Goal: Task Accomplishment & Management: Use online tool/utility

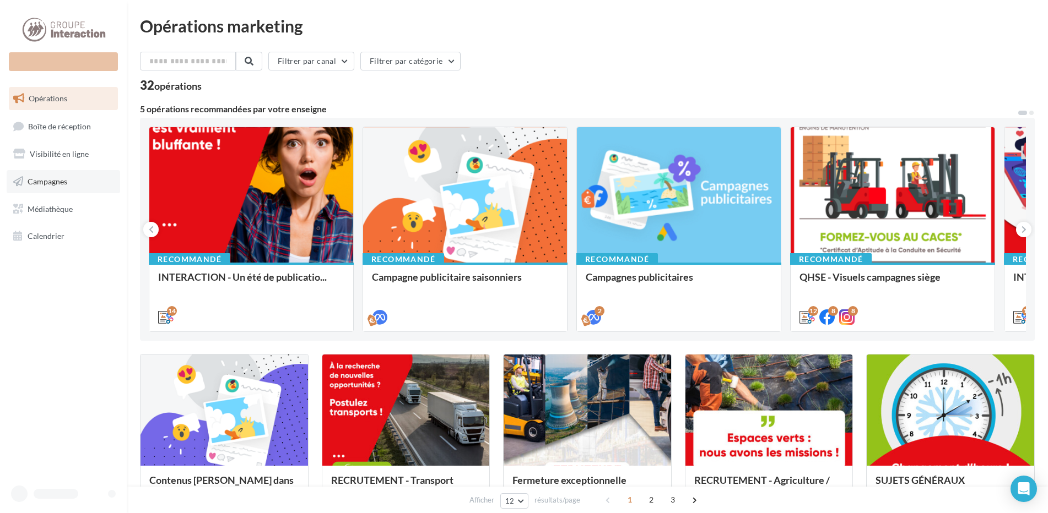
click at [41, 182] on span "Campagnes" at bounding box center [48, 181] width 40 height 9
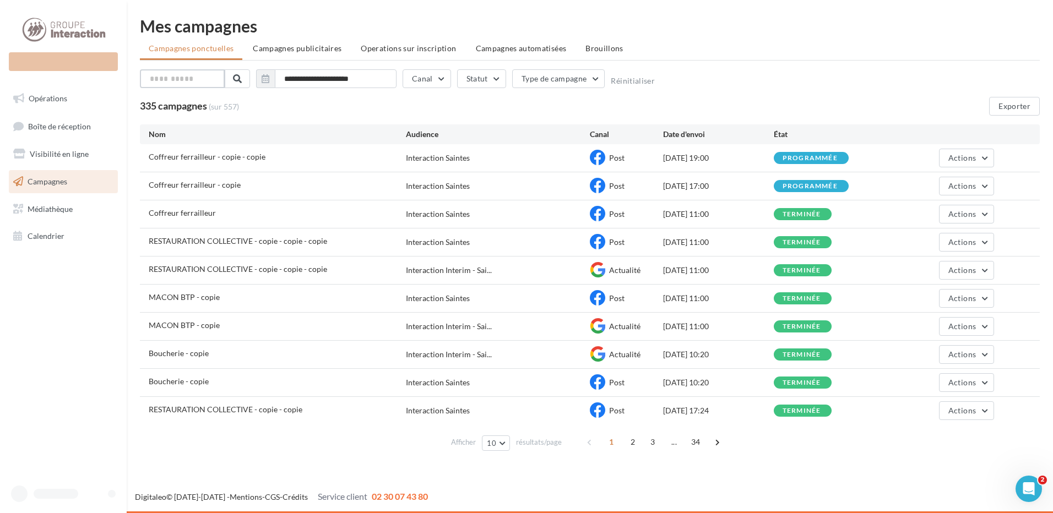
click at [178, 80] on input "text" at bounding box center [182, 78] width 85 height 19
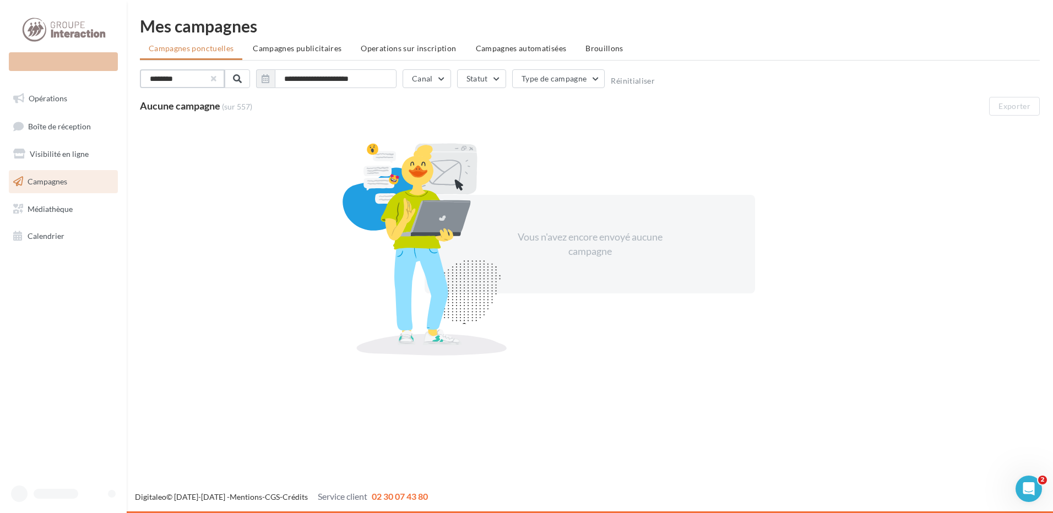
type input "********"
click at [213, 78] on button "button" at bounding box center [214, 79] width 4 height 4
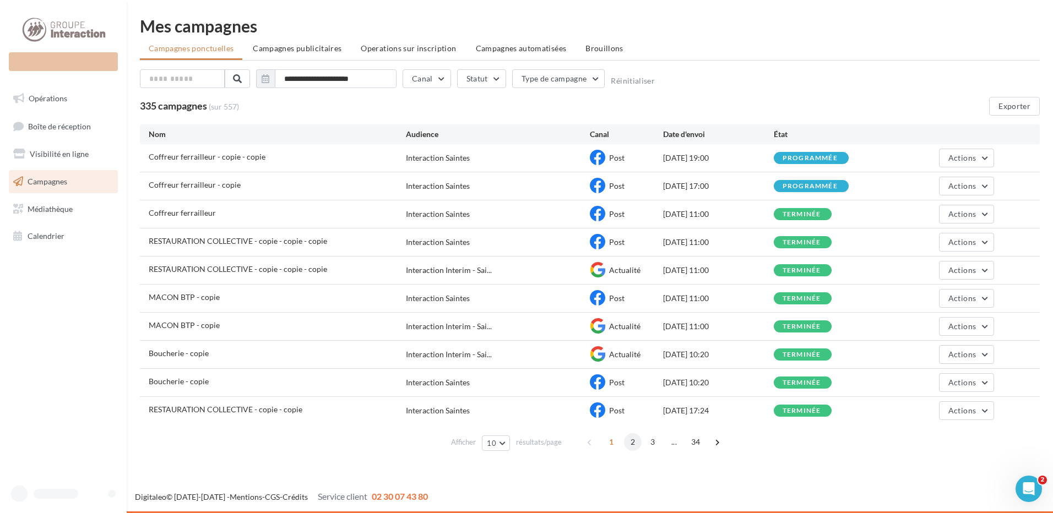
click at [636, 445] on span "2" at bounding box center [633, 443] width 18 height 18
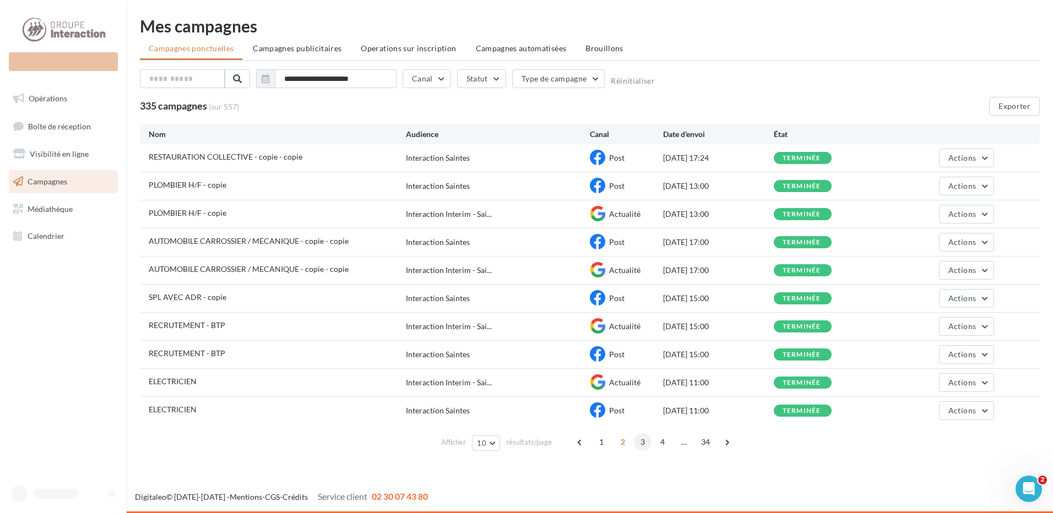
click at [648, 444] on span "3" at bounding box center [643, 443] width 18 height 18
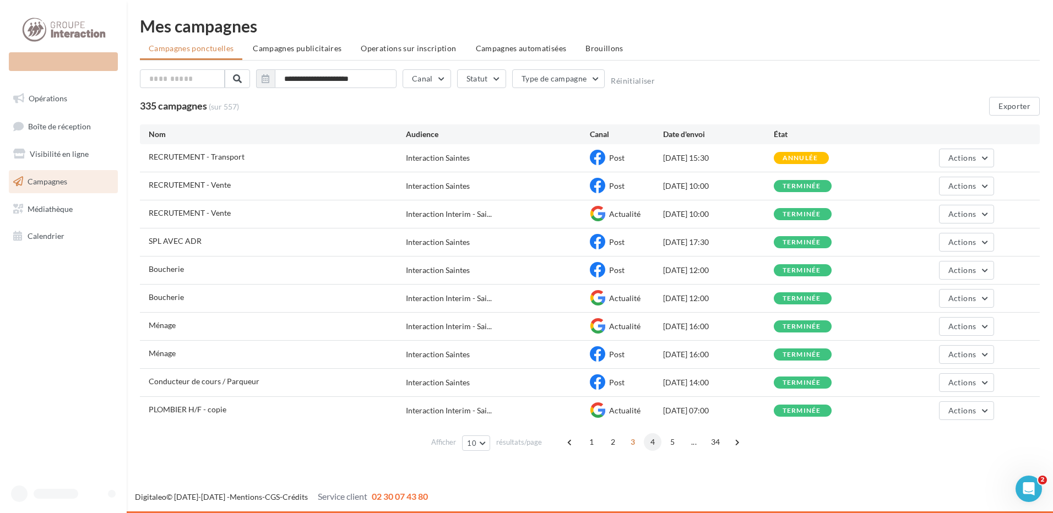
click at [657, 444] on span "4" at bounding box center [653, 443] width 18 height 18
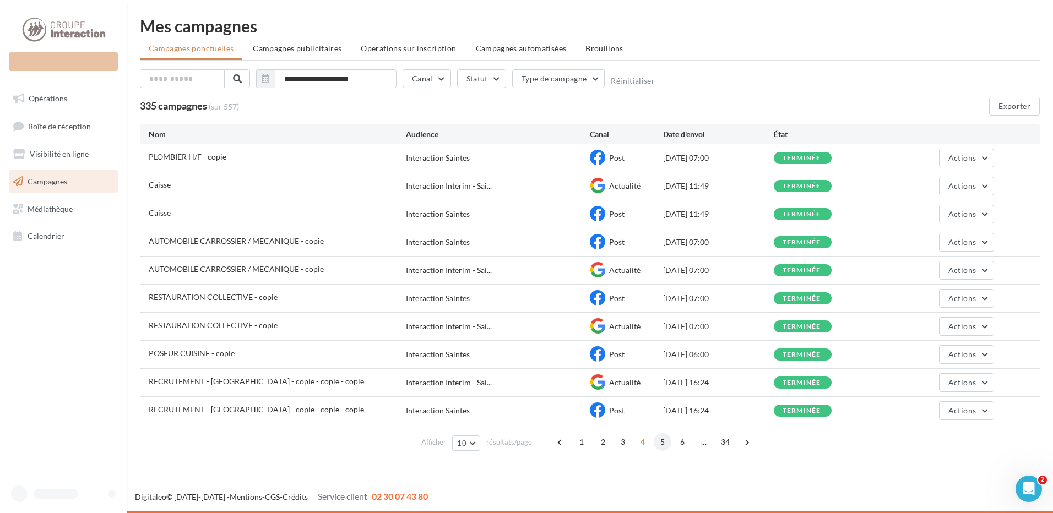
click at [666, 442] on span "5" at bounding box center [663, 443] width 18 height 18
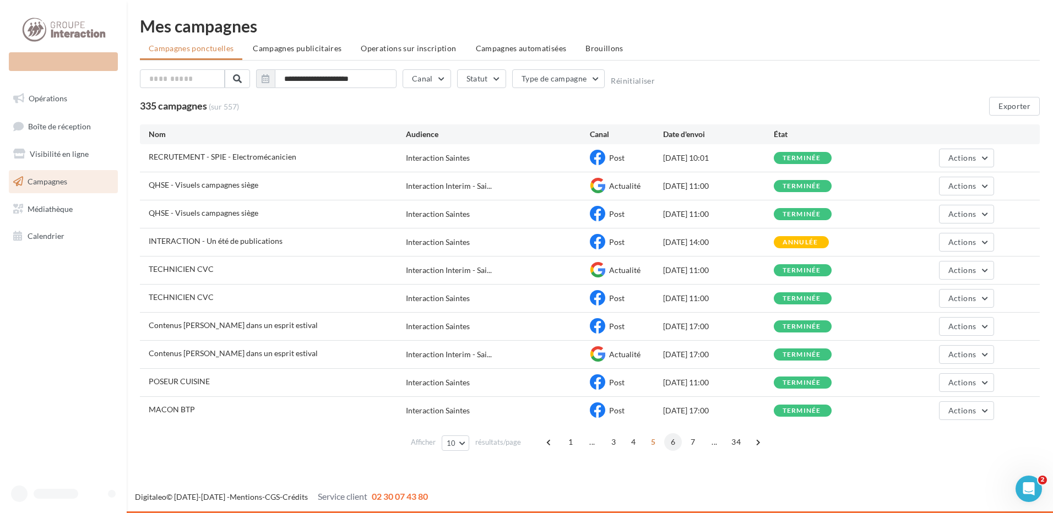
click at [675, 443] on span "6" at bounding box center [673, 443] width 18 height 18
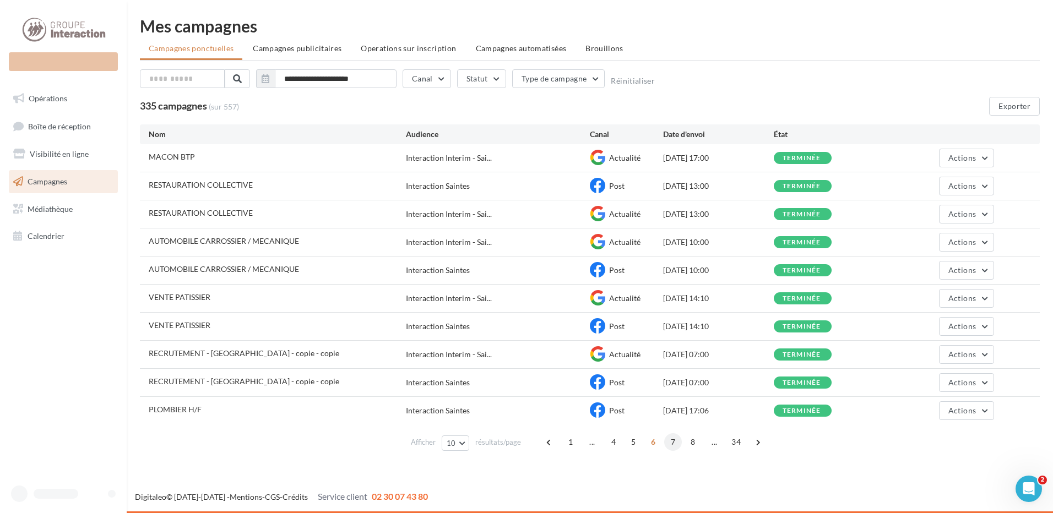
click at [677, 444] on span "7" at bounding box center [673, 443] width 18 height 18
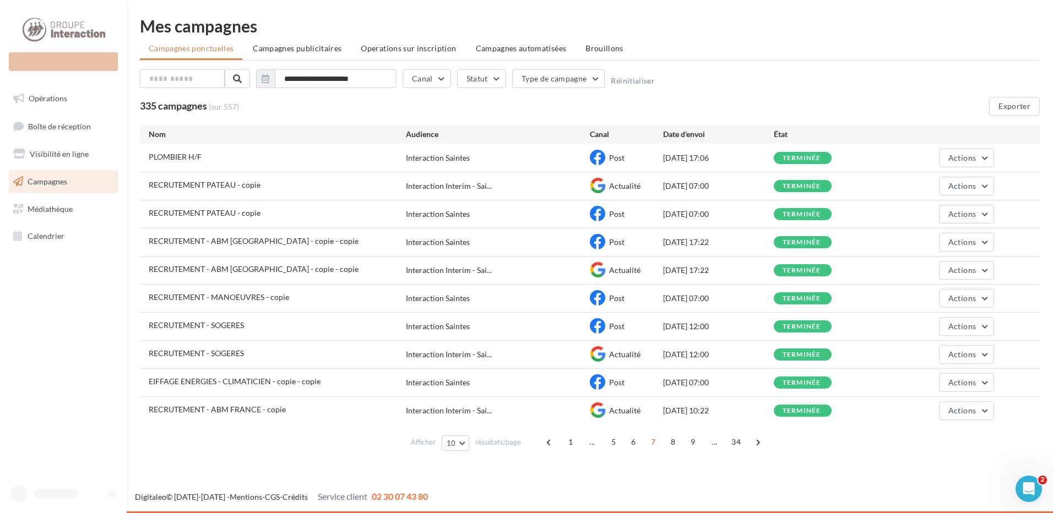
click at [677, 444] on span "8" at bounding box center [673, 443] width 18 height 18
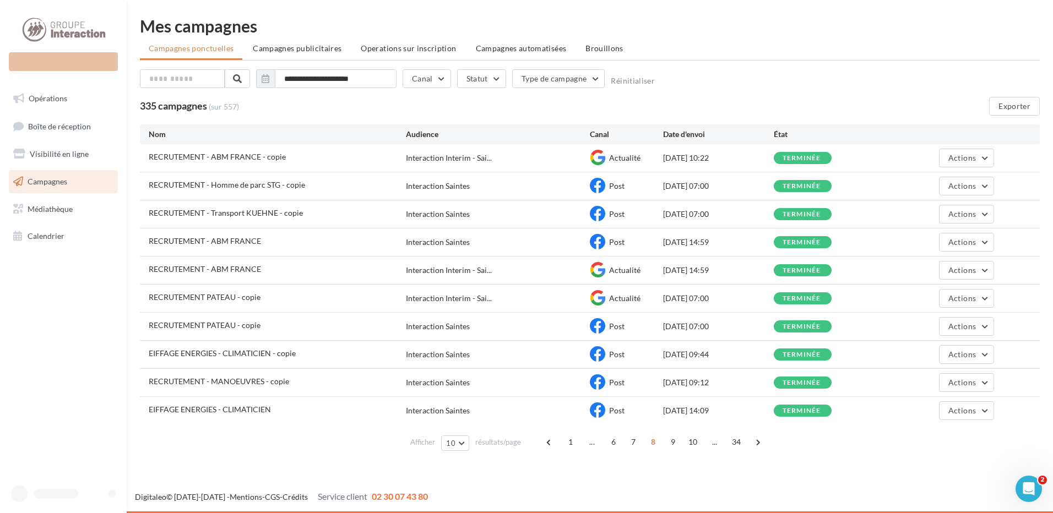
click at [677, 444] on span "9" at bounding box center [673, 443] width 18 height 18
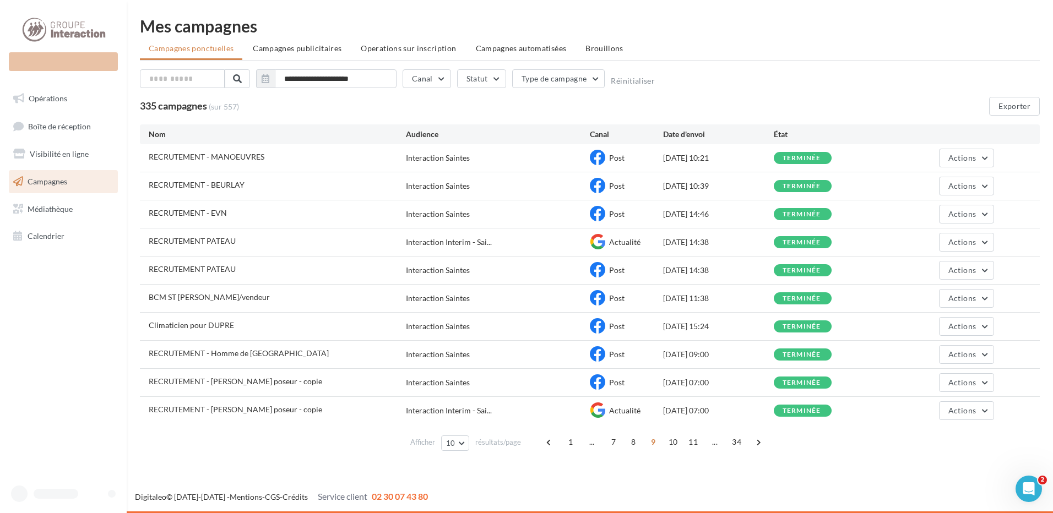
click at [677, 444] on span "10" at bounding box center [673, 443] width 18 height 18
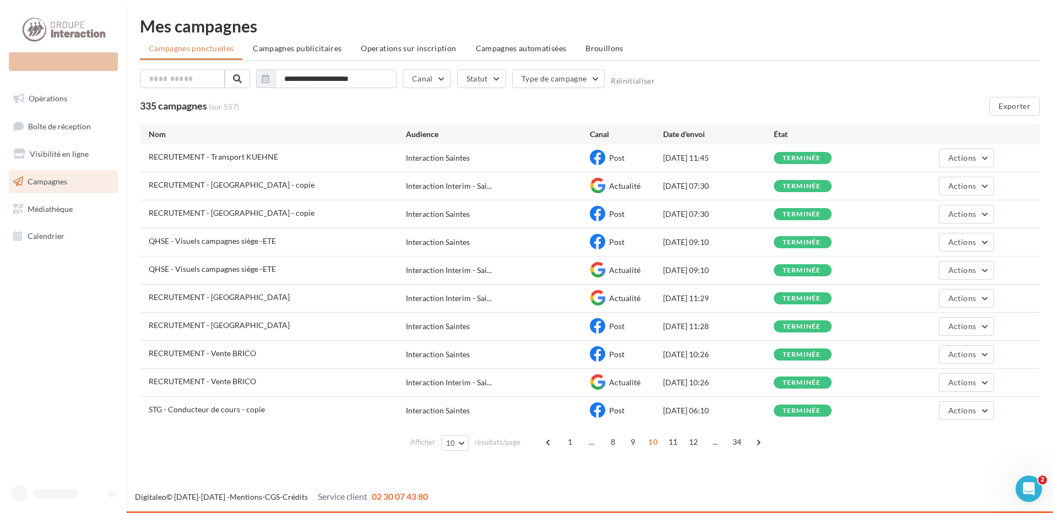
click at [677, 444] on span "11" at bounding box center [673, 443] width 18 height 18
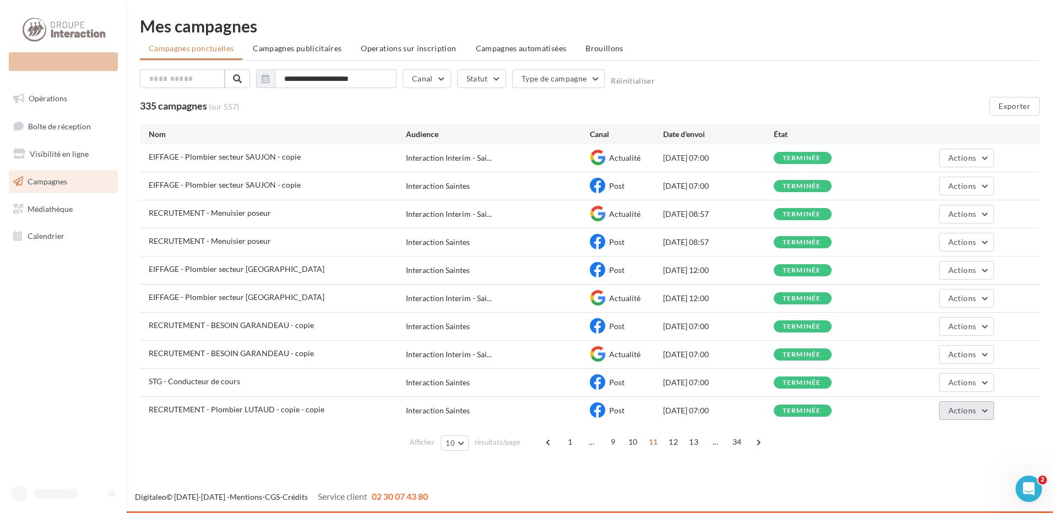
click at [968, 417] on button "Actions" at bounding box center [966, 411] width 55 height 19
click at [955, 434] on button "Voir les résultats" at bounding box center [939, 437] width 110 height 29
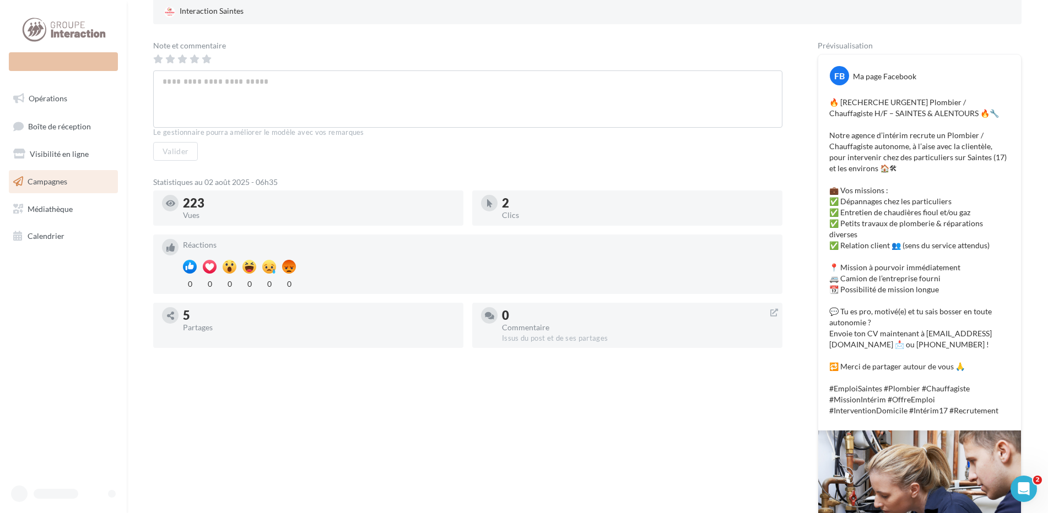
scroll to position [220, 0]
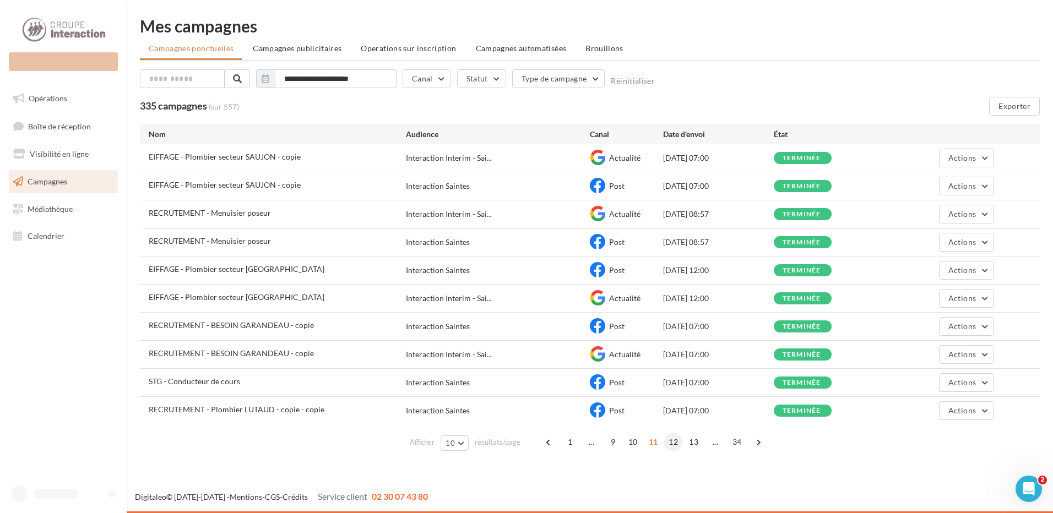
click at [674, 447] on span "12" at bounding box center [673, 443] width 18 height 18
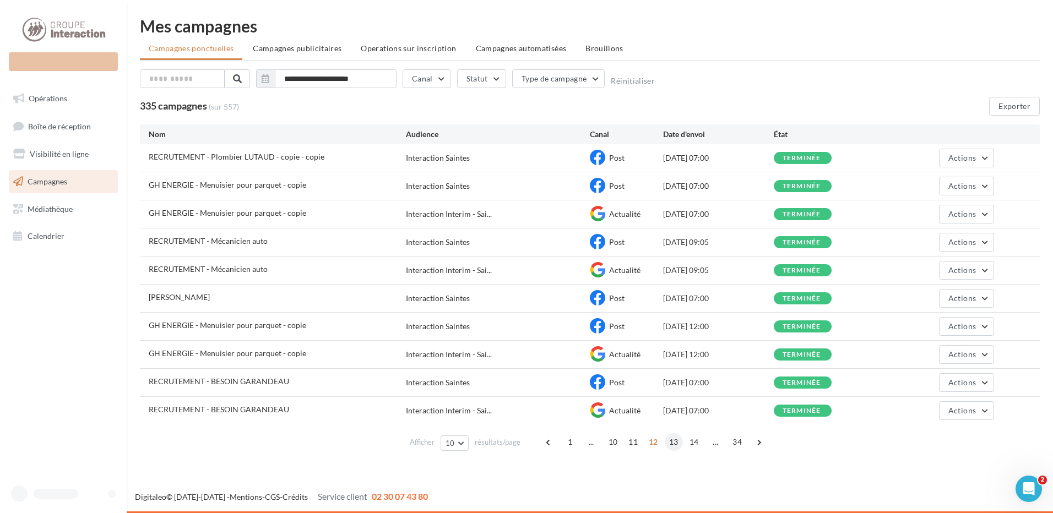
click at [677, 441] on span "13" at bounding box center [674, 443] width 18 height 18
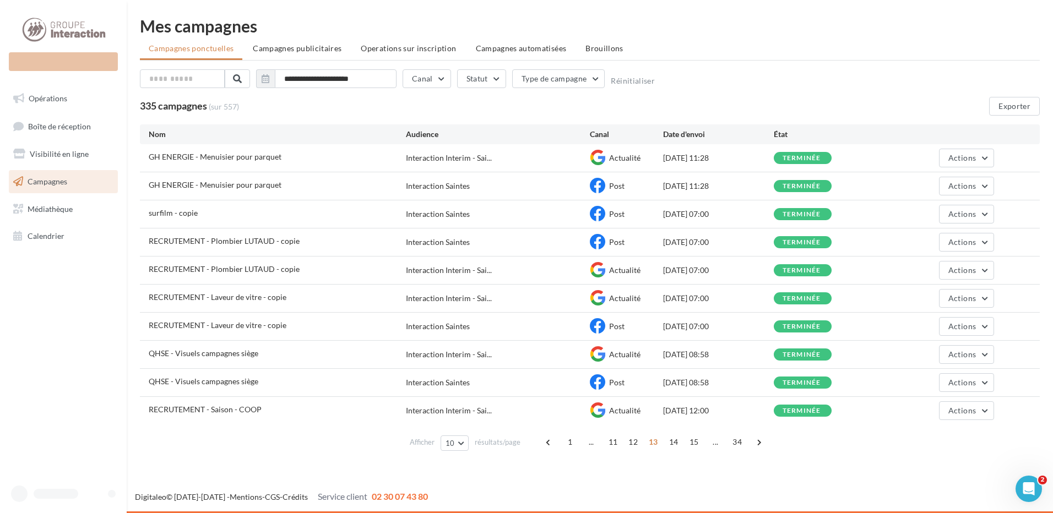
click at [677, 441] on span "14" at bounding box center [674, 443] width 18 height 18
click at [677, 441] on span "15" at bounding box center [674, 443] width 18 height 18
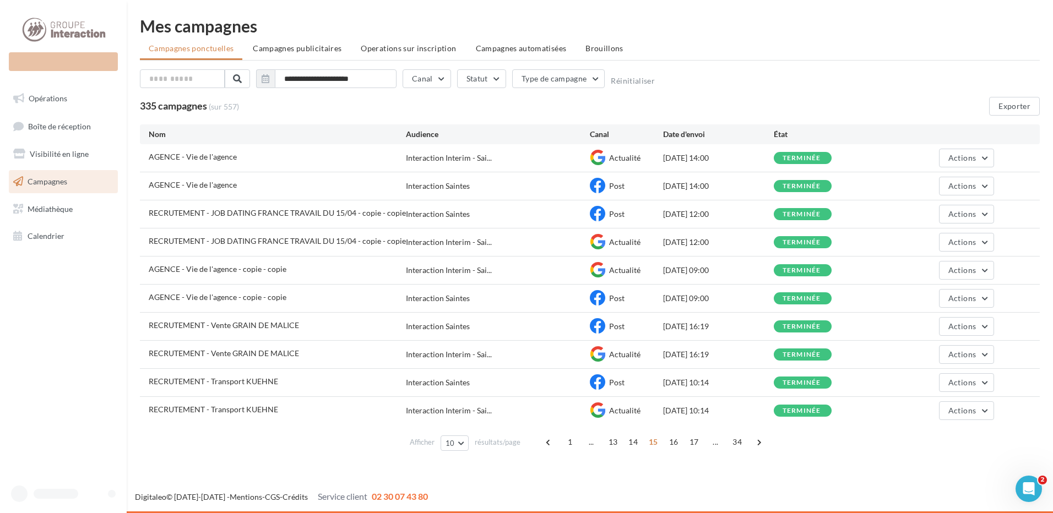
click at [677, 441] on span "16" at bounding box center [674, 443] width 18 height 18
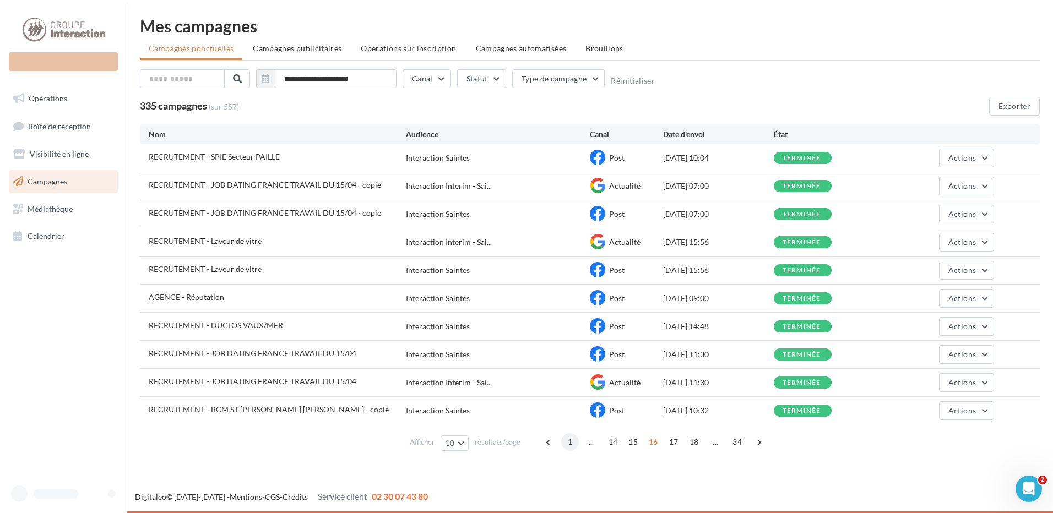
click at [571, 442] on span "1" at bounding box center [570, 443] width 18 height 18
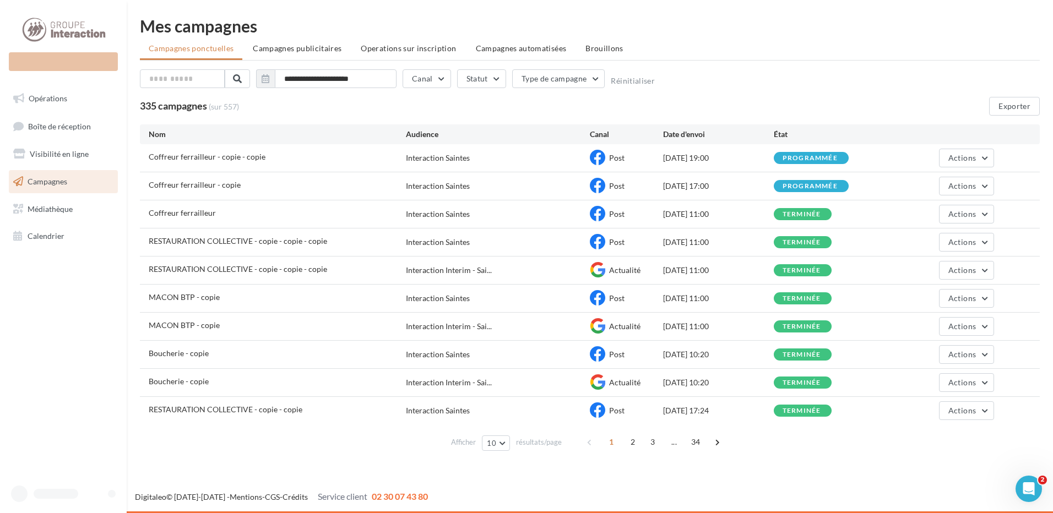
click at [363, 455] on div "Afficher 10 10 25 50 100 résultats/page 1 2 3 ... 34" at bounding box center [590, 442] width 900 height 26
click at [46, 310] on nav "Nouvelle campagne Opérations Boîte de réception Visibilité en ligne Campagnes M…" at bounding box center [63, 256] width 127 height 513
click at [58, 184] on span "Campagnes" at bounding box center [48, 181] width 40 height 9
click at [44, 57] on div "Nouvelle campagne" at bounding box center [63, 61] width 109 height 19
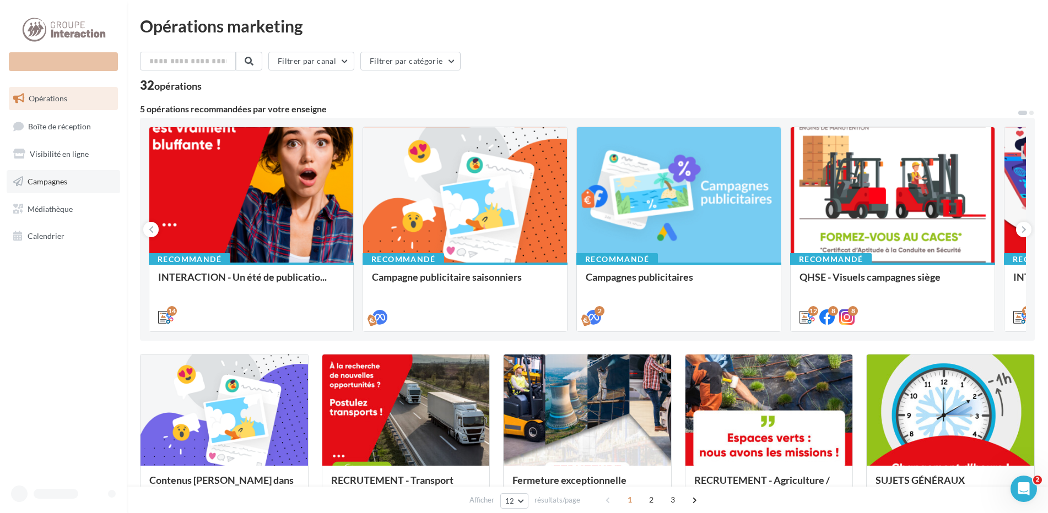
click at [58, 182] on span "Campagnes" at bounding box center [48, 181] width 40 height 9
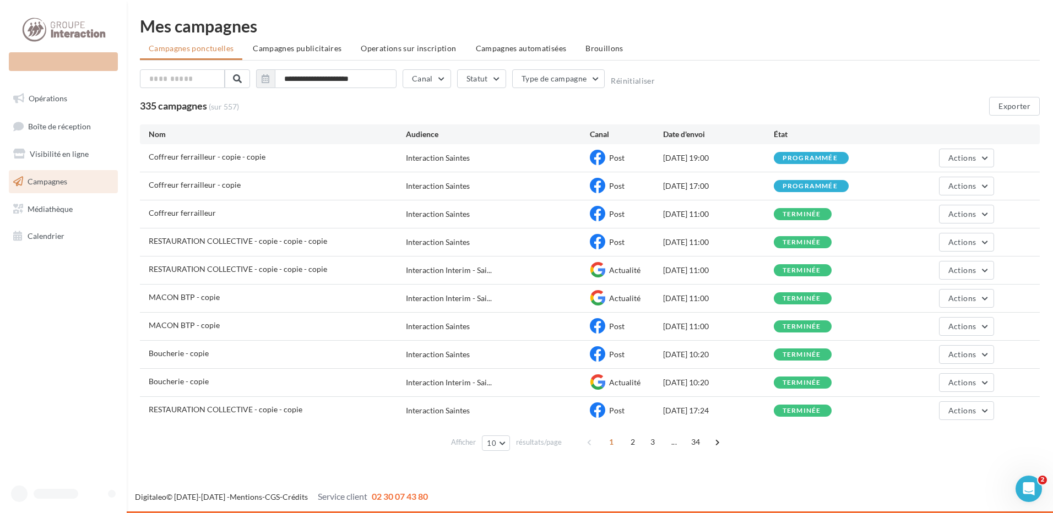
click at [66, 61] on div "Nouvelle campagne" at bounding box center [63, 61] width 109 height 19
click at [63, 26] on div at bounding box center [63, 30] width 88 height 28
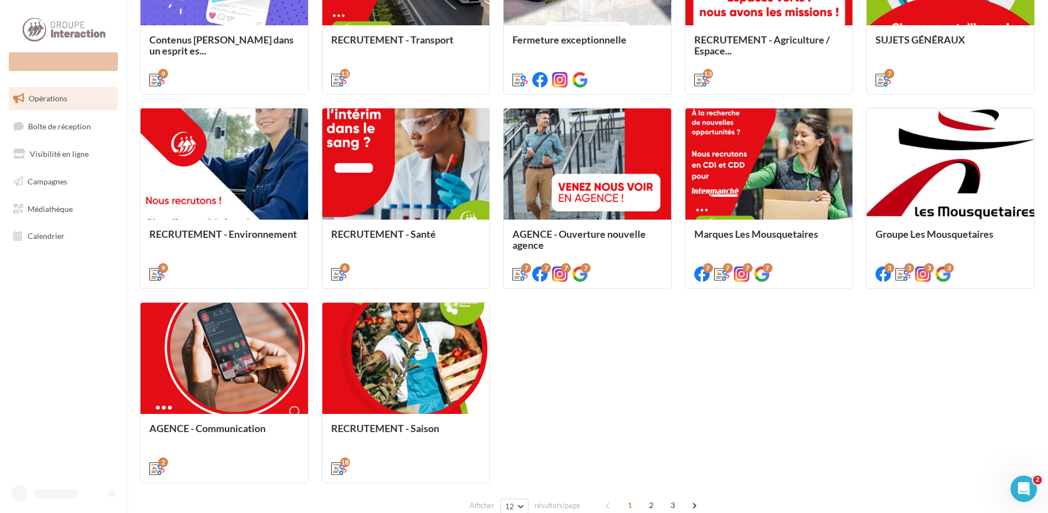
scroll to position [496, 0]
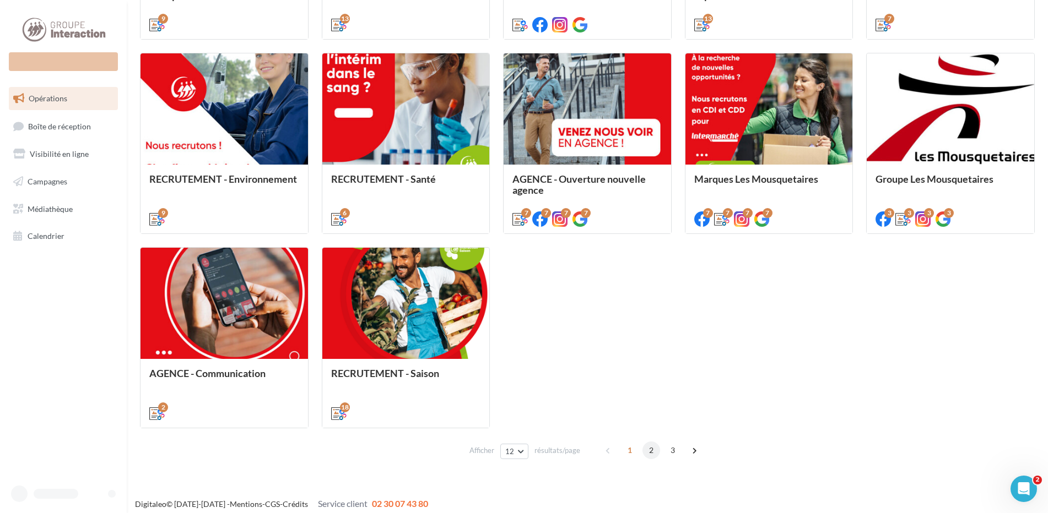
click at [649, 452] on span "2" at bounding box center [651, 451] width 18 height 18
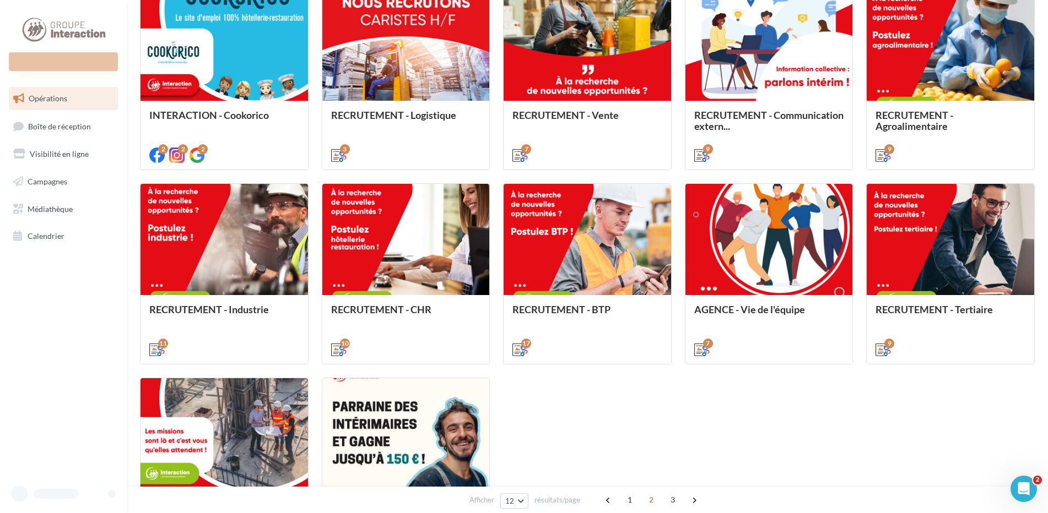
scroll to position [420, 0]
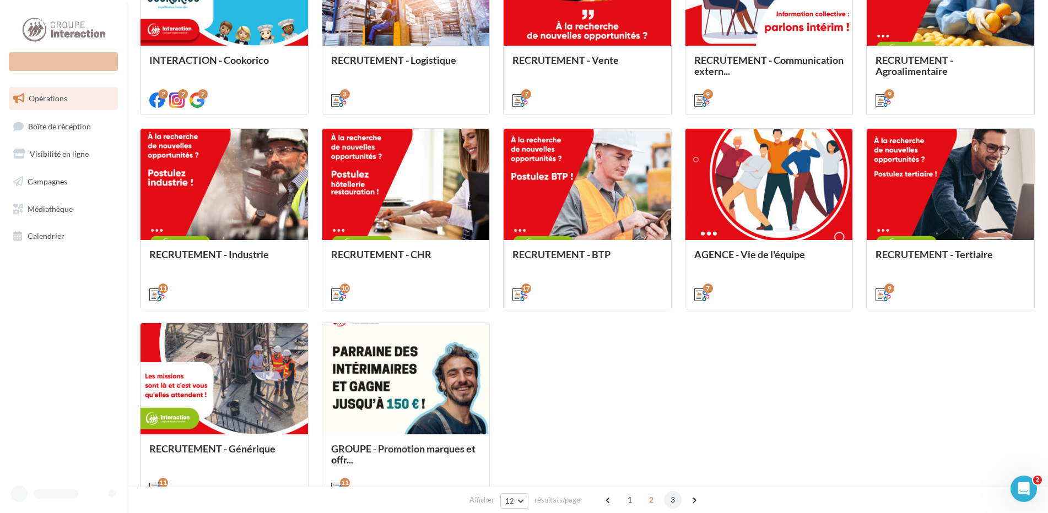
click at [671, 497] on span "3" at bounding box center [673, 500] width 18 height 18
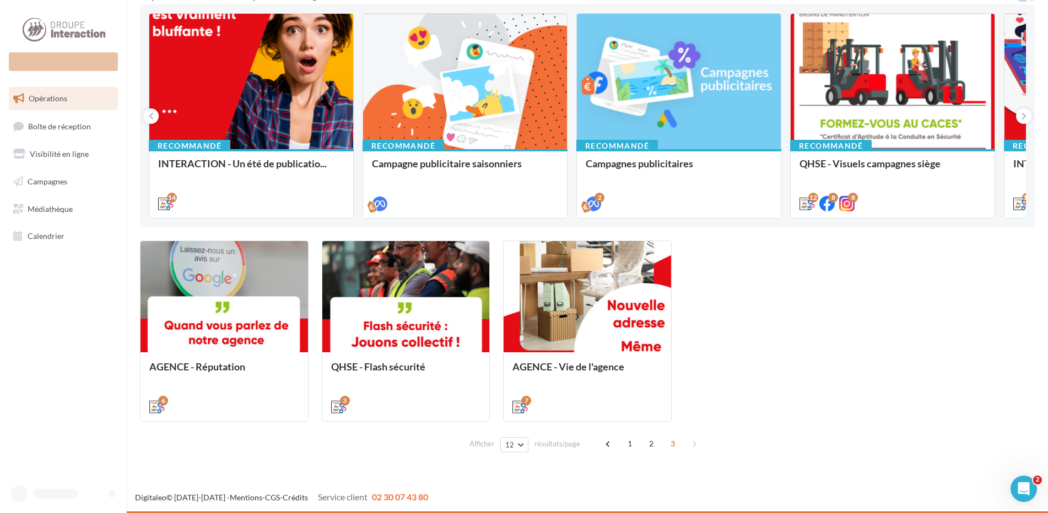
scroll to position [113, 0]
click at [651, 444] on span "2" at bounding box center [651, 444] width 18 height 18
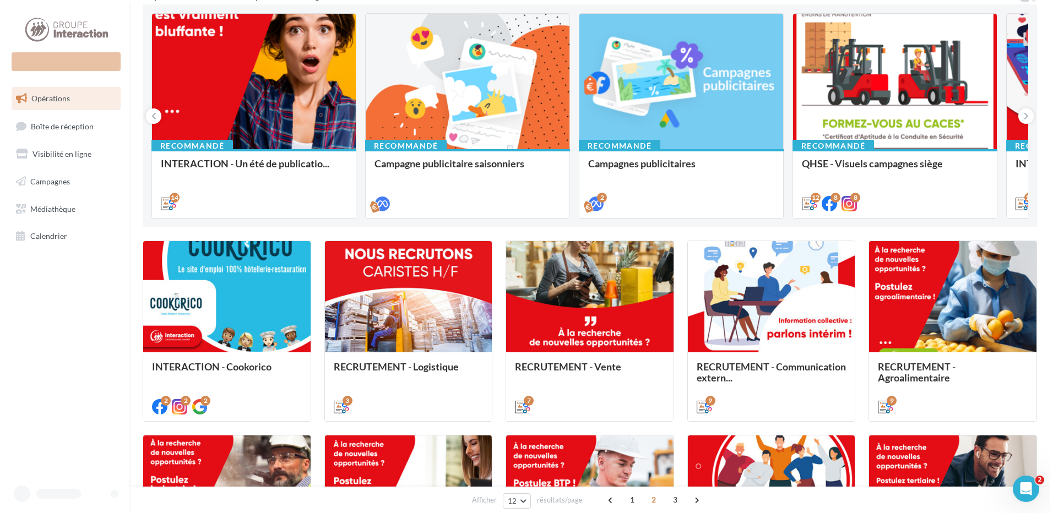
scroll to position [279, 0]
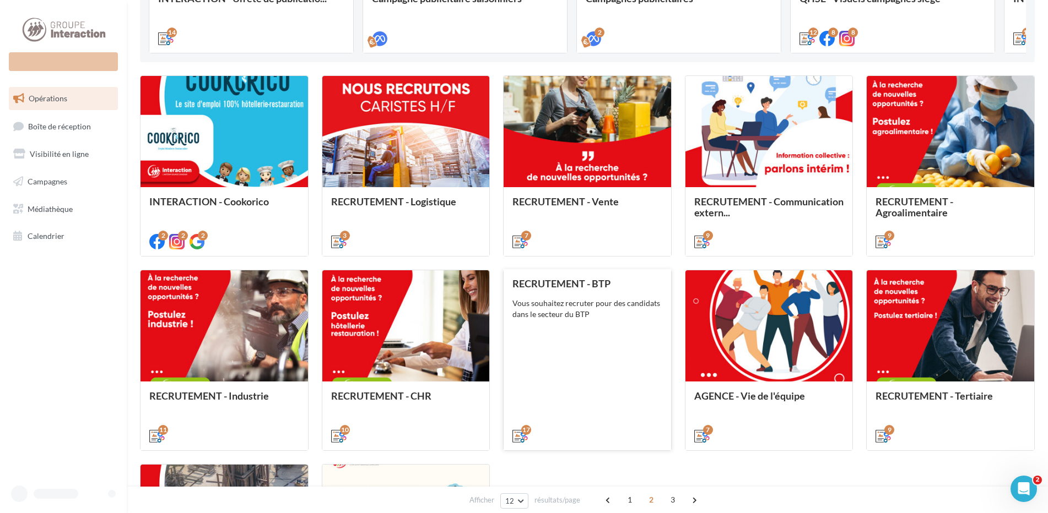
click at [595, 340] on div "RECRUTEMENT - BTP Vous souhaitez recruter pour des candidats dans le secteur du…" at bounding box center [587, 359] width 150 height 163
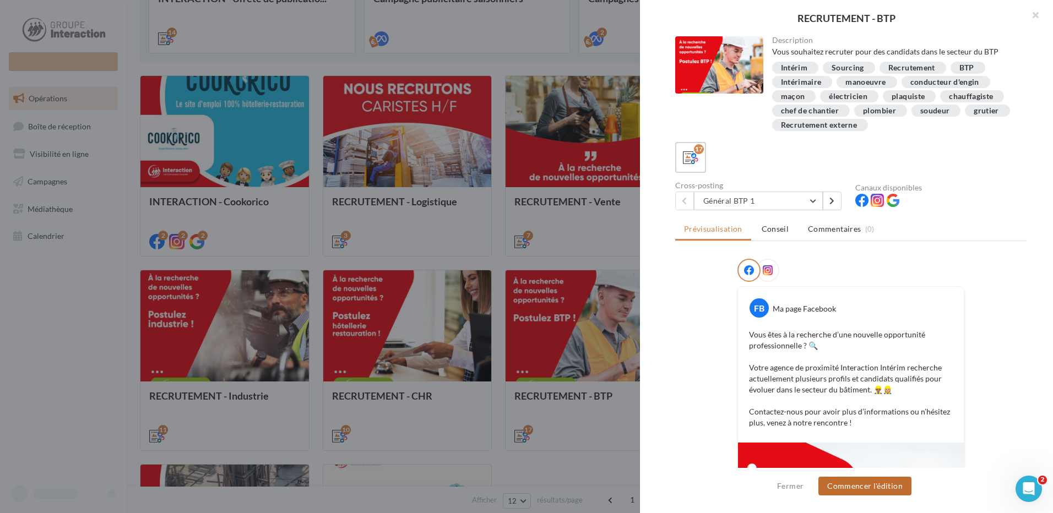
click at [868, 479] on button "Commencer l'édition" at bounding box center [865, 486] width 93 height 19
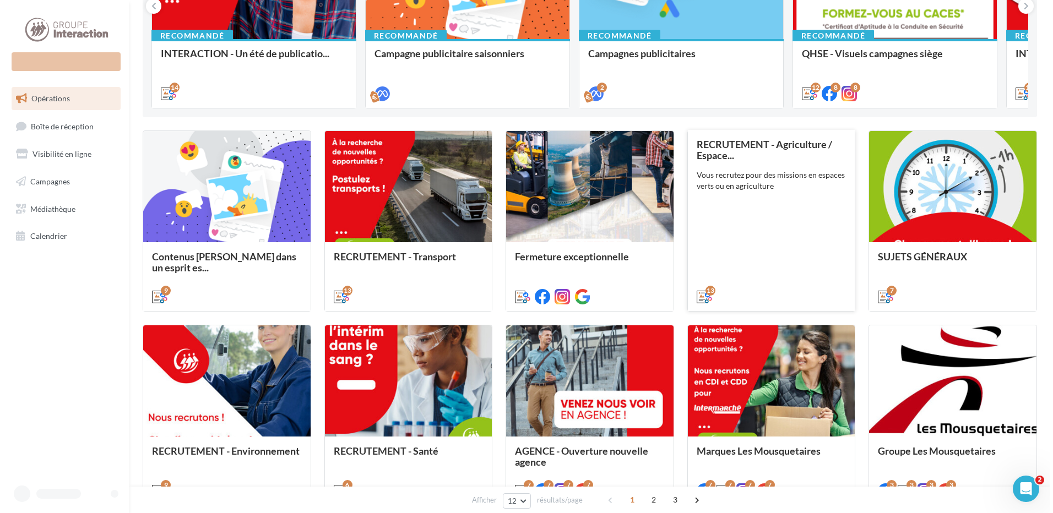
scroll to position [279, 0]
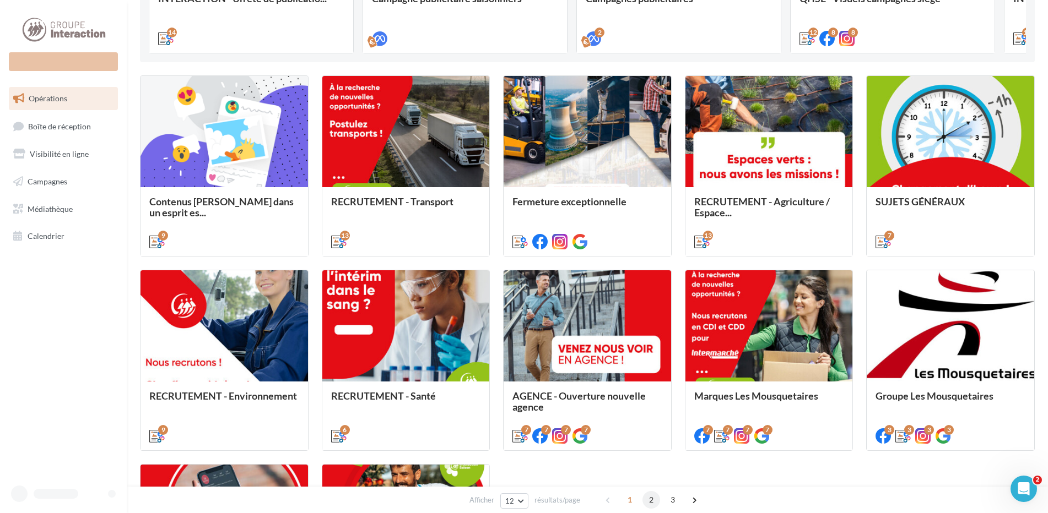
click at [651, 498] on span "2" at bounding box center [651, 500] width 18 height 18
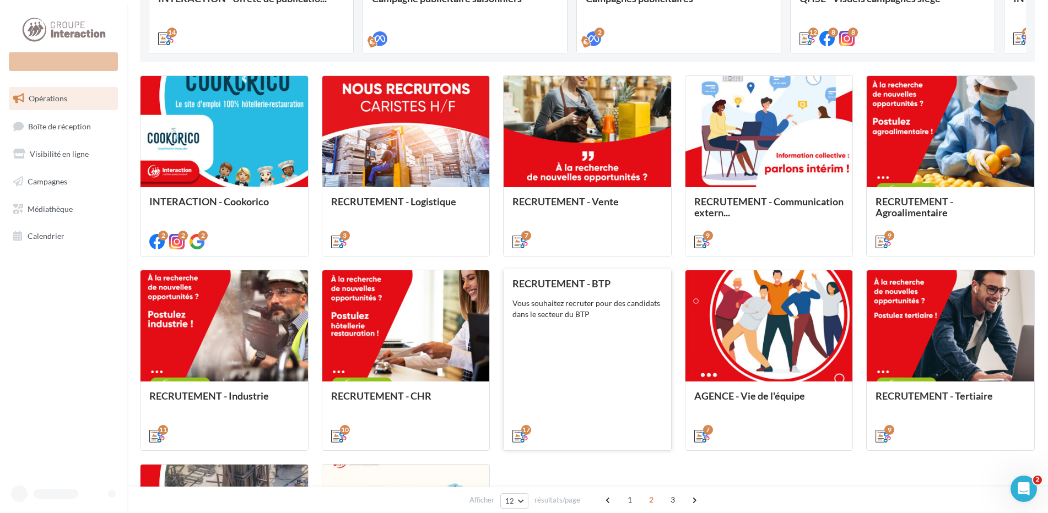
click at [582, 409] on div "RECRUTEMENT - BTP Vous souhaitez recruter pour des candidats dans le secteur du…" at bounding box center [587, 359] width 150 height 163
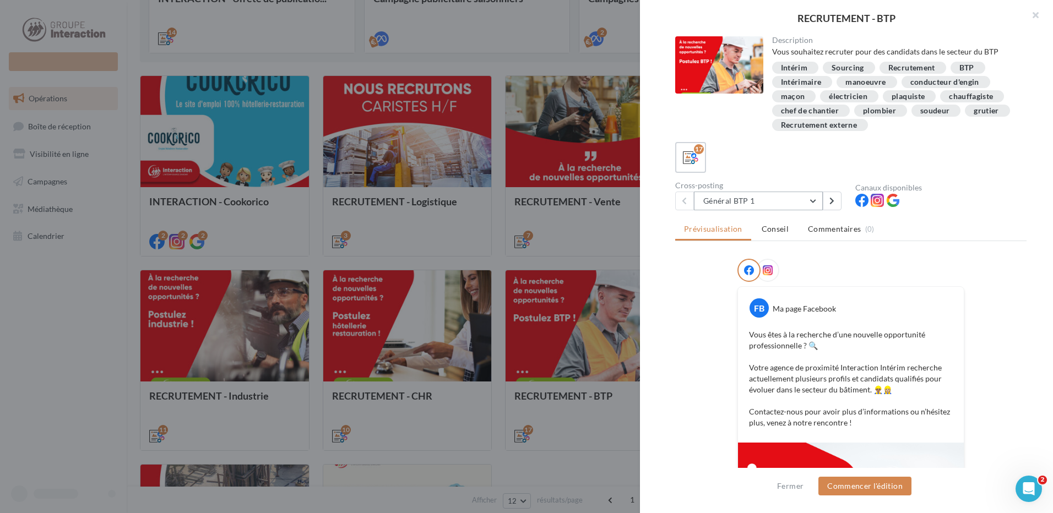
click at [817, 201] on button "Général BTP 1" at bounding box center [758, 201] width 129 height 19
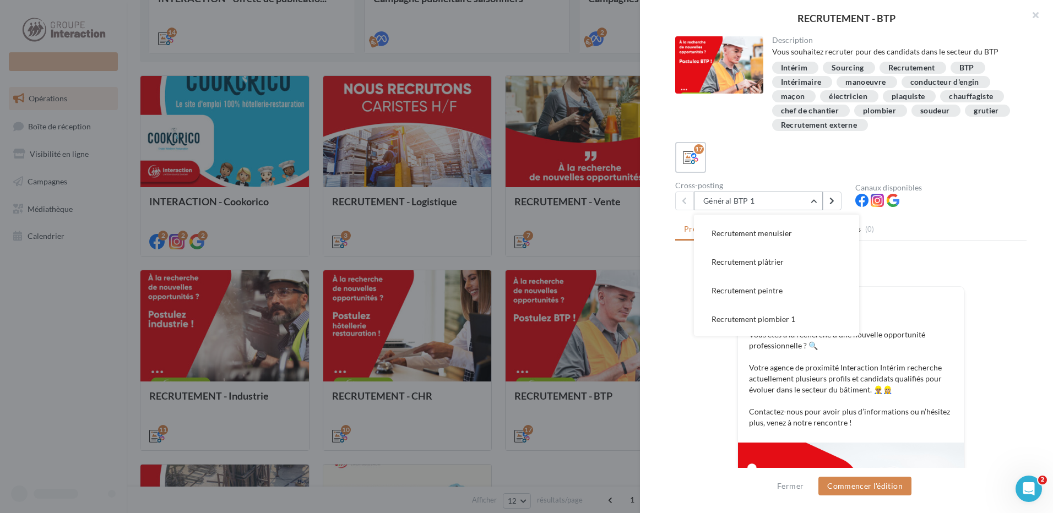
scroll to position [165, 0]
click at [781, 264] on span "Recrutement plombier 1" at bounding box center [754, 263] width 84 height 9
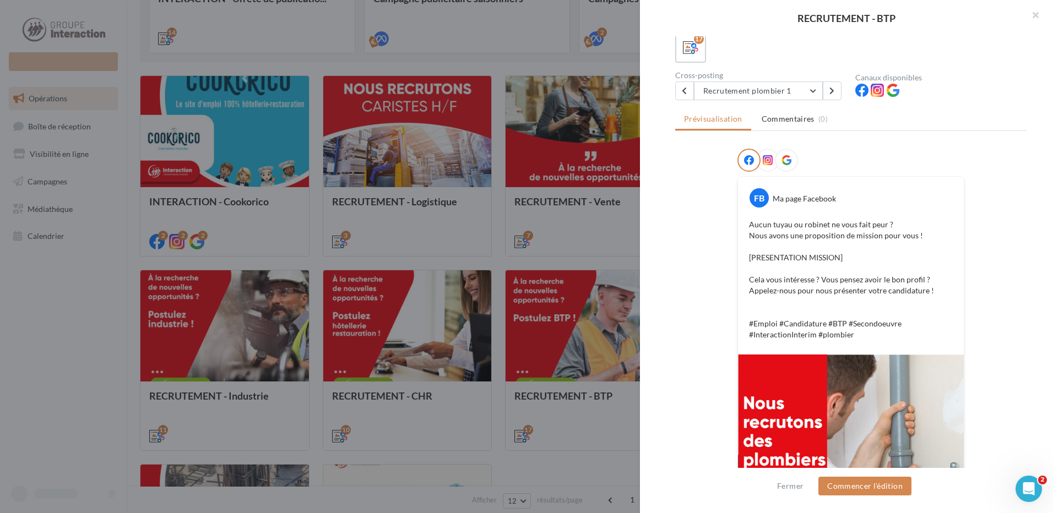
scroll to position [55, 0]
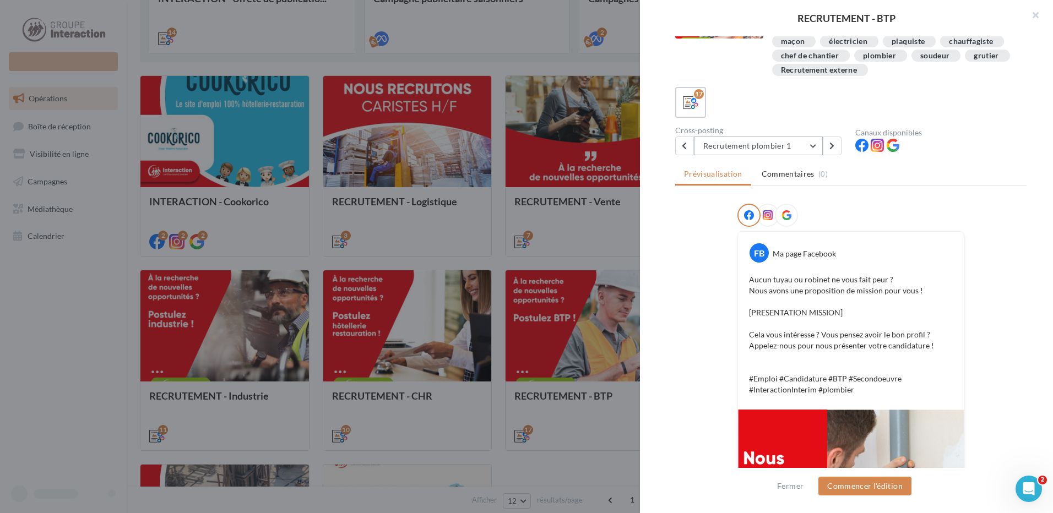
click at [813, 144] on button "Recrutement plombier 1" at bounding box center [758, 146] width 129 height 19
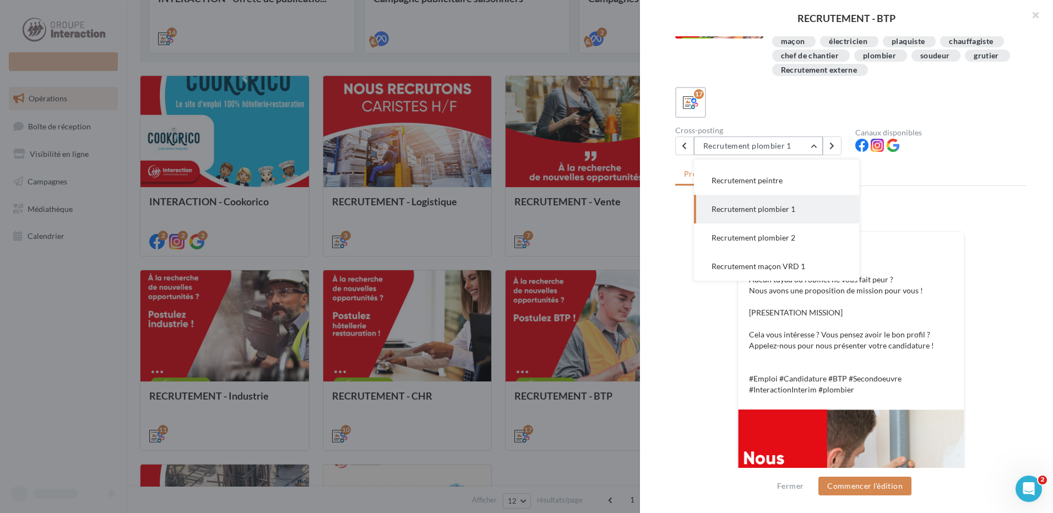
scroll to position [172, 0]
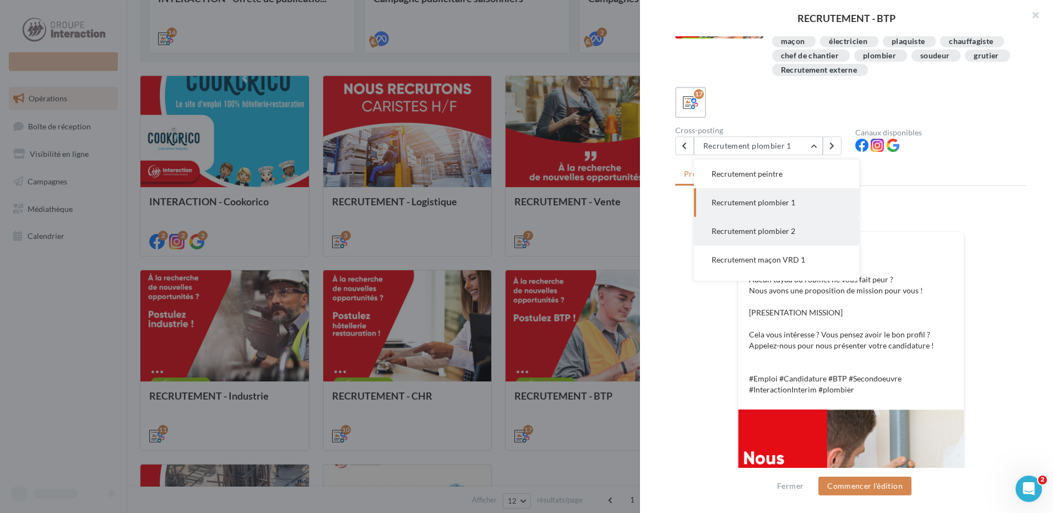
click at [789, 228] on span "Recrutement plombier 2" at bounding box center [754, 230] width 84 height 9
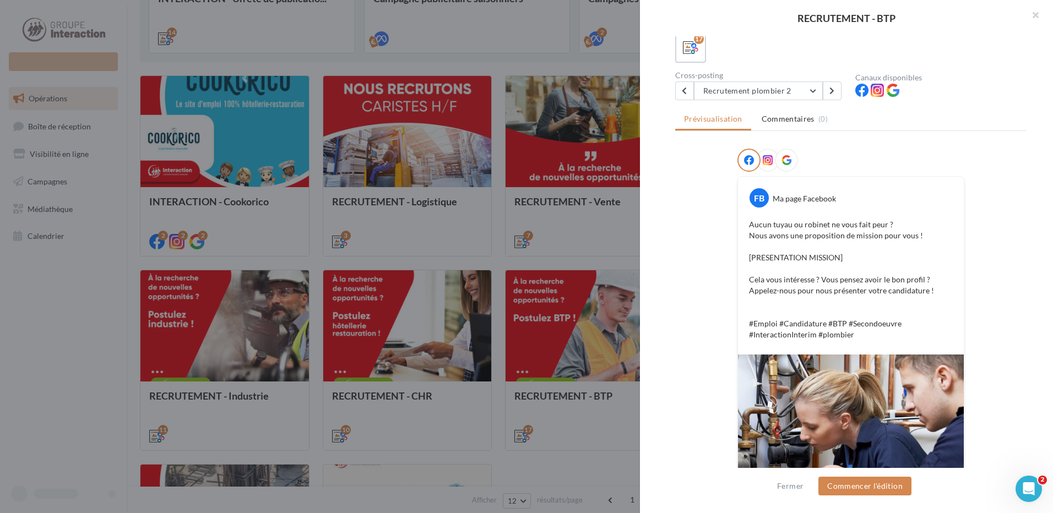
scroll to position [0, 0]
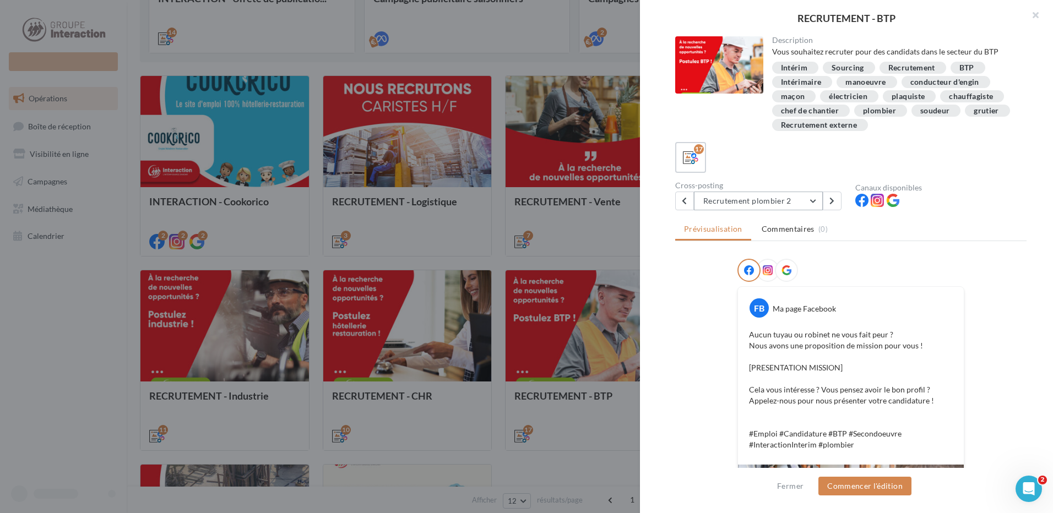
click at [813, 203] on button "Recrutement plombier 2" at bounding box center [758, 201] width 129 height 19
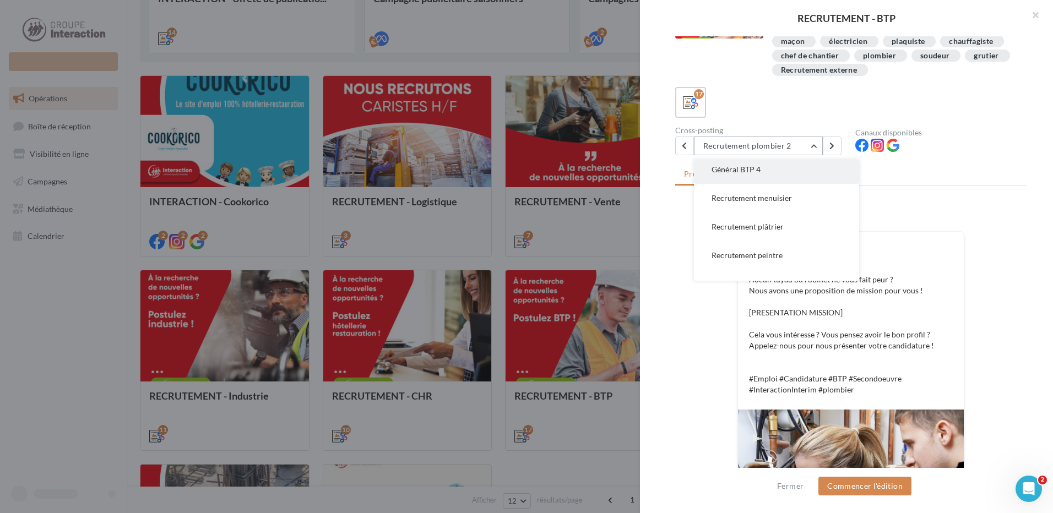
scroll to position [35, 0]
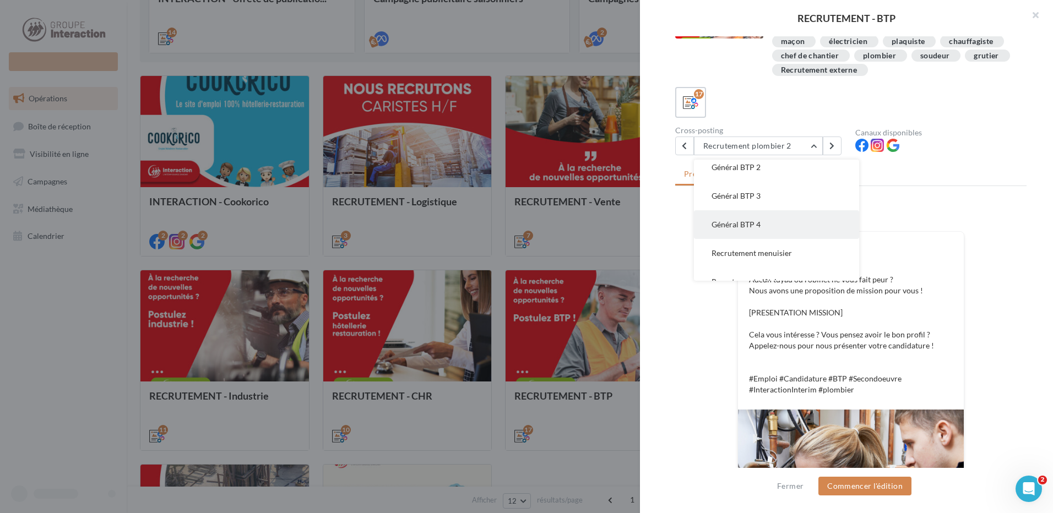
click at [757, 228] on span "Général BTP 4" at bounding box center [736, 224] width 49 height 9
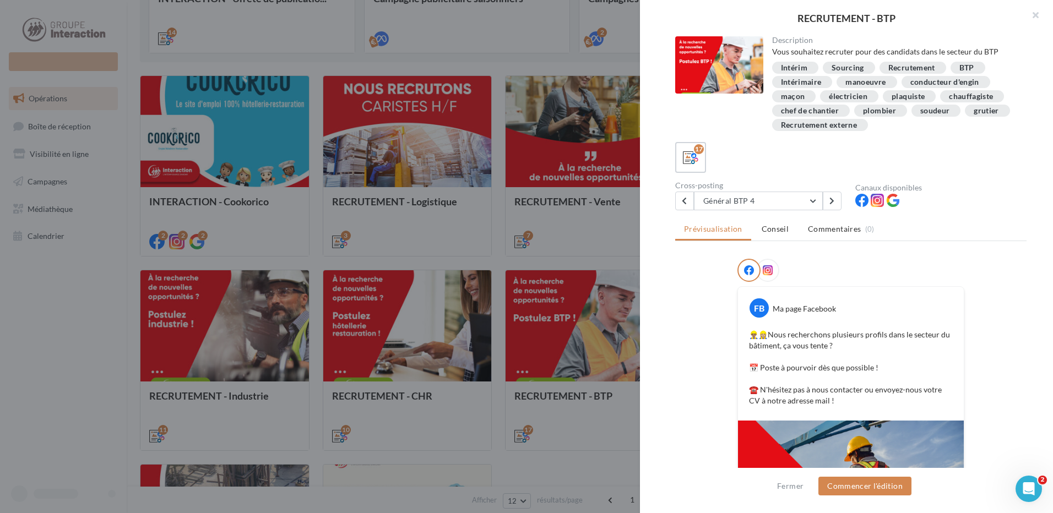
scroll to position [110, 0]
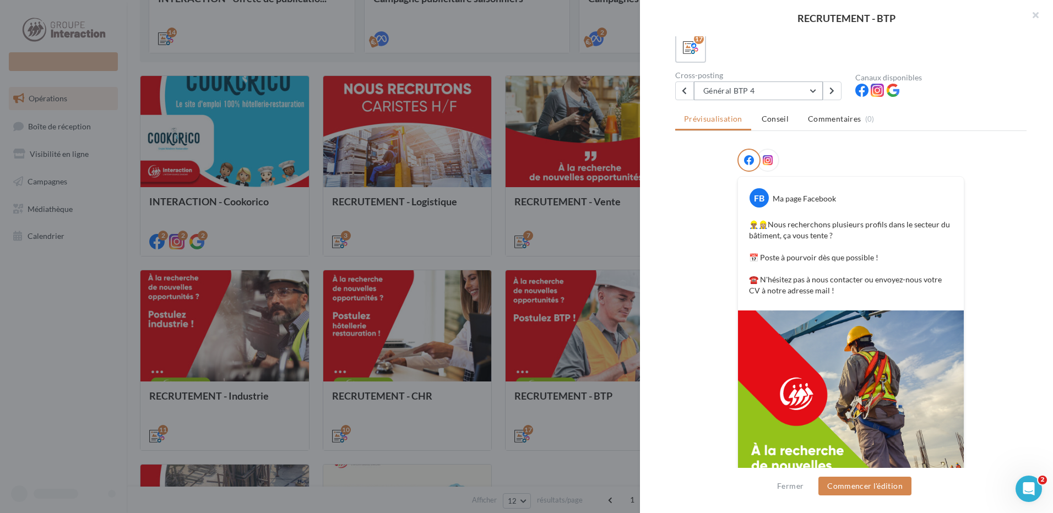
click at [784, 91] on button "Général BTP 4" at bounding box center [758, 91] width 129 height 19
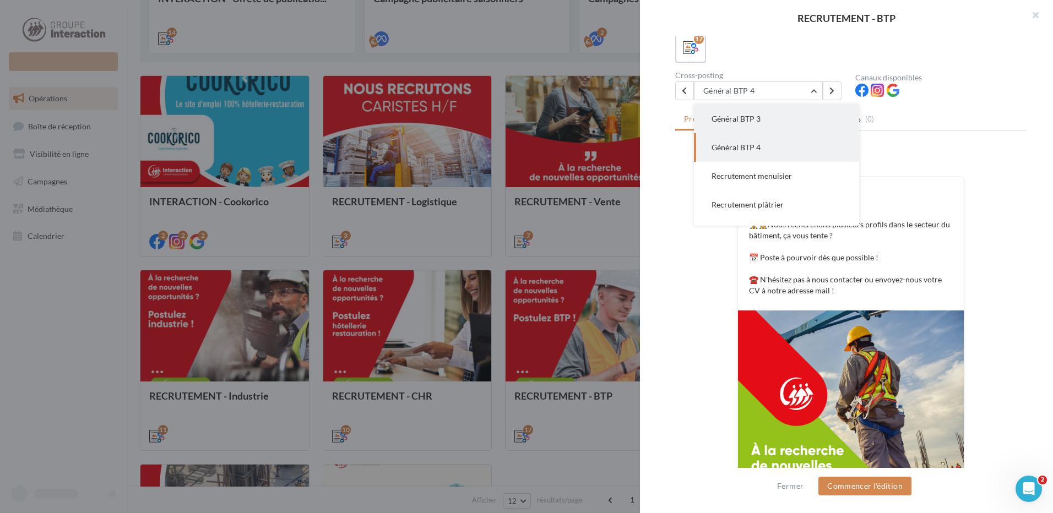
click at [772, 125] on button "Général BTP 3" at bounding box center [776, 119] width 165 height 29
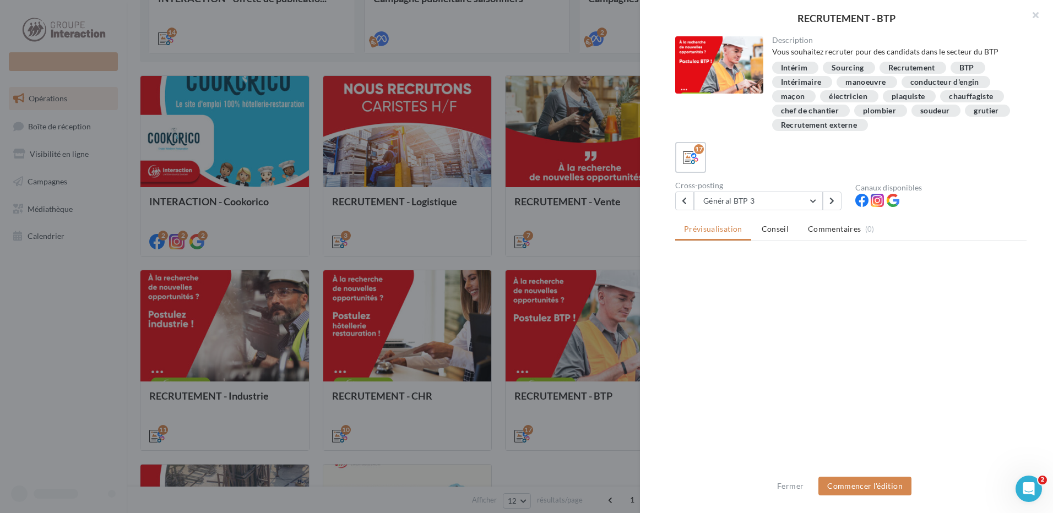
scroll to position [0, 0]
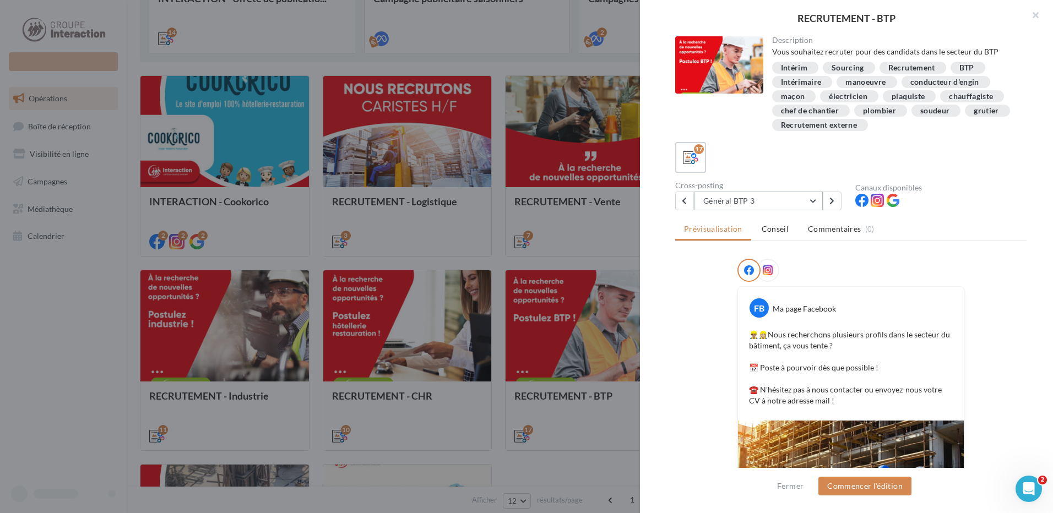
click at [815, 206] on button "Général BTP 3" at bounding box center [758, 201] width 129 height 19
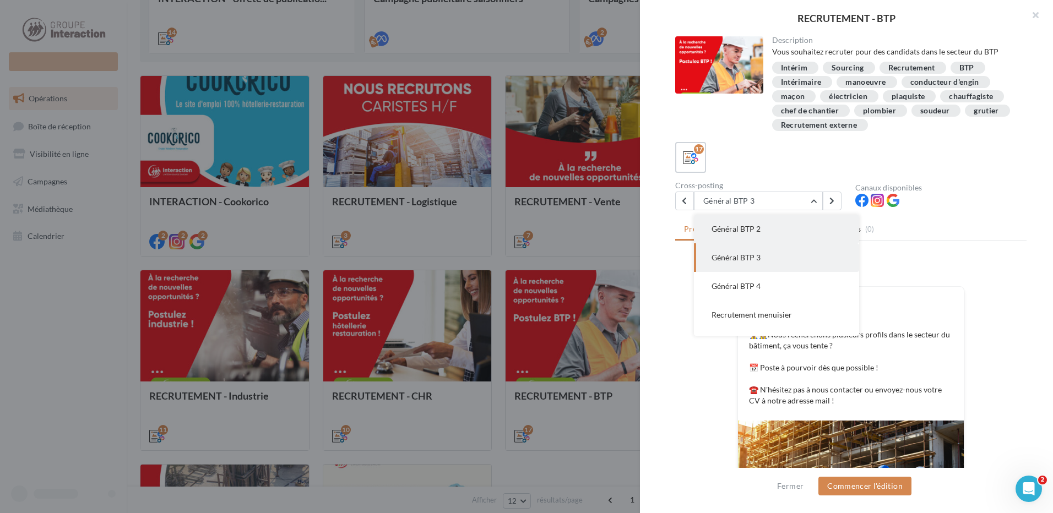
click at [793, 234] on button "Général BTP 2" at bounding box center [776, 229] width 165 height 29
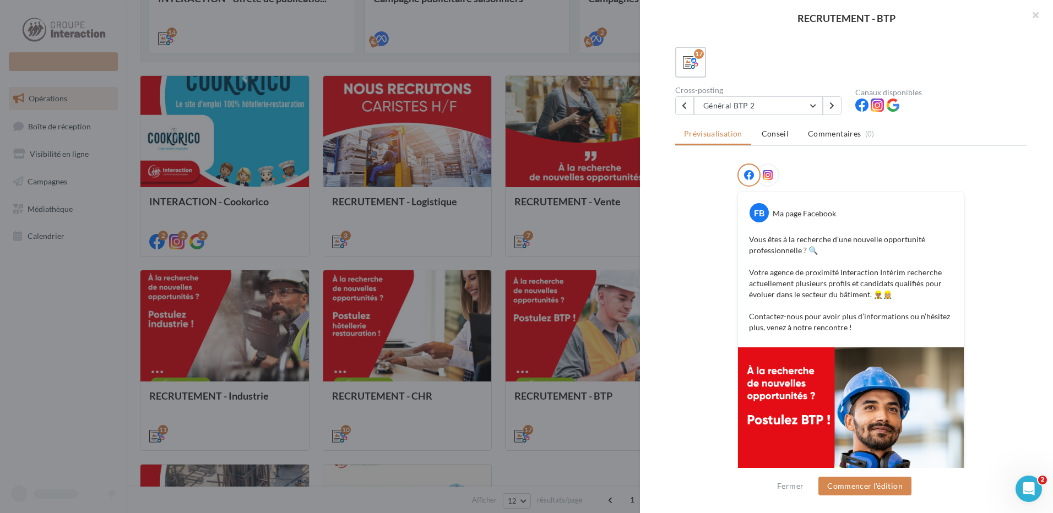
scroll to position [0, 0]
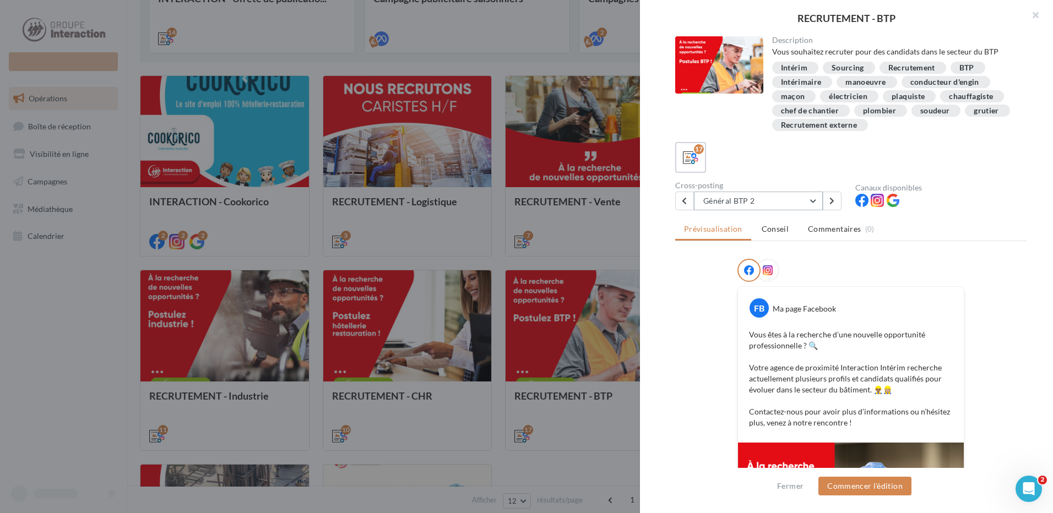
click at [812, 198] on button "Général BTP 2" at bounding box center [758, 201] width 129 height 19
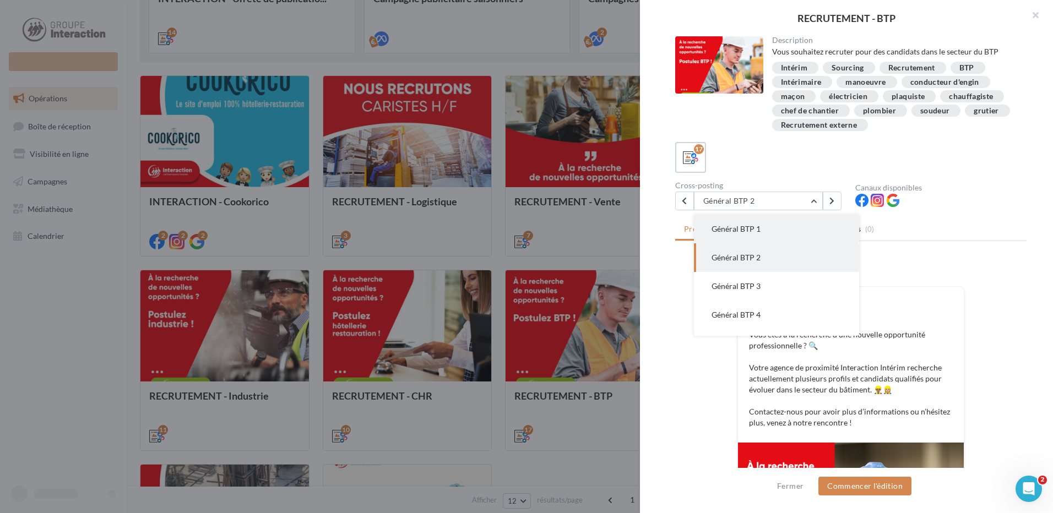
click at [782, 225] on button "Général BTP 1" at bounding box center [776, 229] width 165 height 29
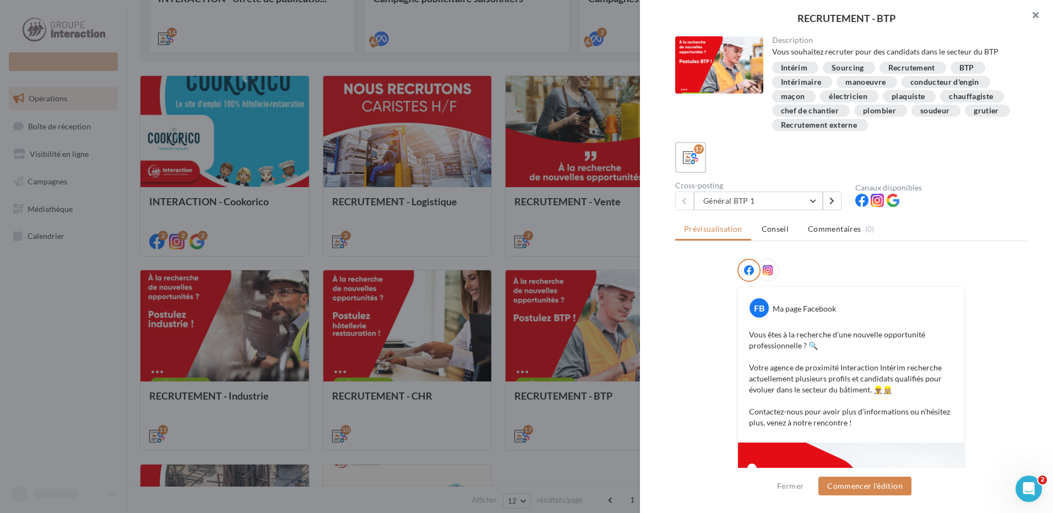
click at [1034, 17] on button "button" at bounding box center [1031, 16] width 44 height 33
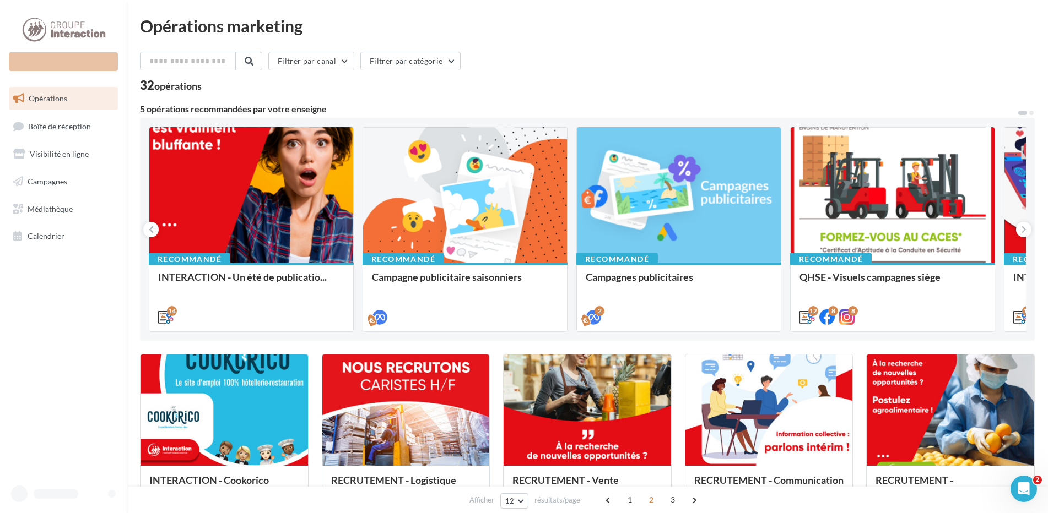
click at [86, 63] on div "Nouvelle campagne" at bounding box center [63, 61] width 109 height 19
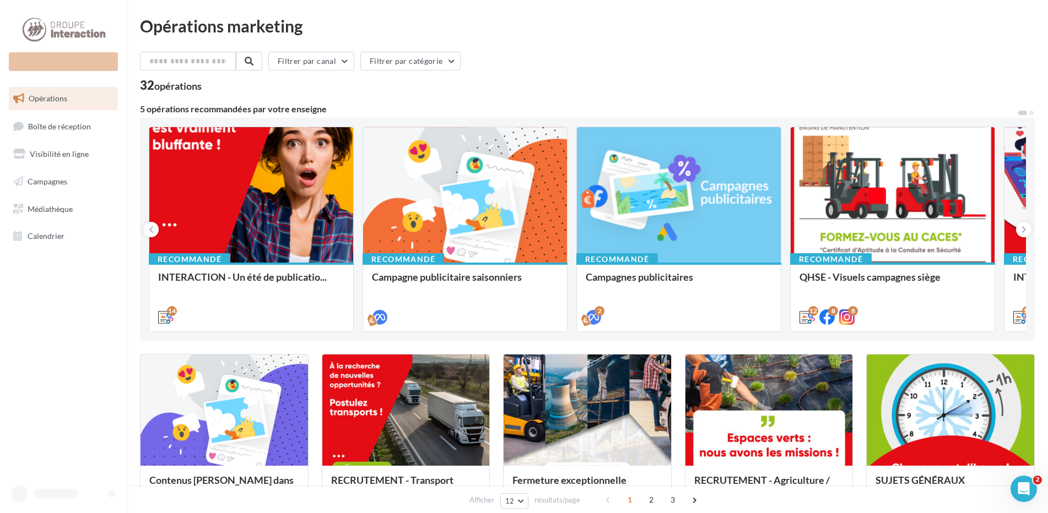
click at [847, 61] on div "Filtrer par canal Filtrer par catégorie" at bounding box center [587, 63] width 895 height 23
